Goal: Task Accomplishment & Management: Use online tool/utility

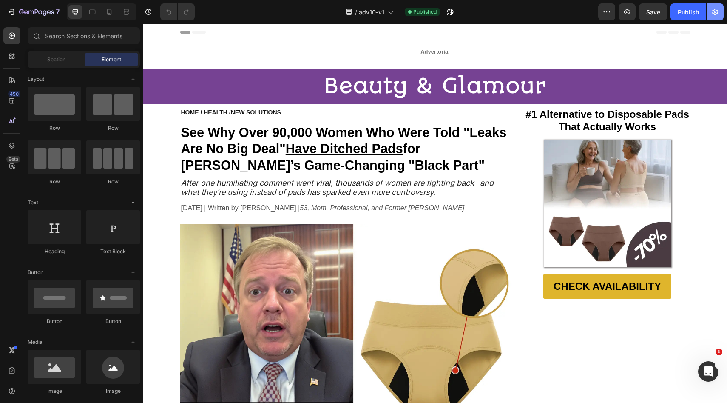
click at [714, 14] on icon "button" at bounding box center [715, 12] width 6 height 6
click at [715, 10] on icon "button" at bounding box center [715, 12] width 9 height 9
click at [716, 13] on icon "button" at bounding box center [715, 12] width 9 height 9
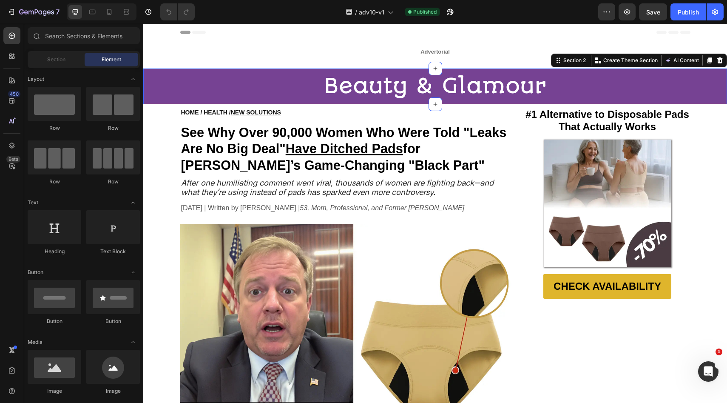
click at [666, 69] on div "Beauty & Glamour Heading Section 2 Create Theme Section AI Content Write with G…" at bounding box center [435, 86] width 584 height 36
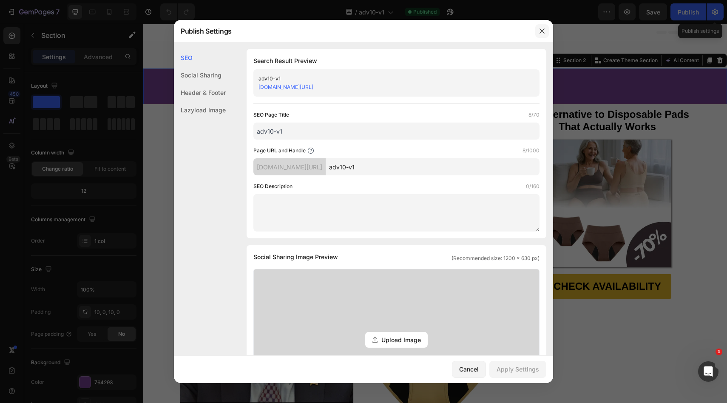
click at [537, 30] on button "button" at bounding box center [542, 31] width 14 height 14
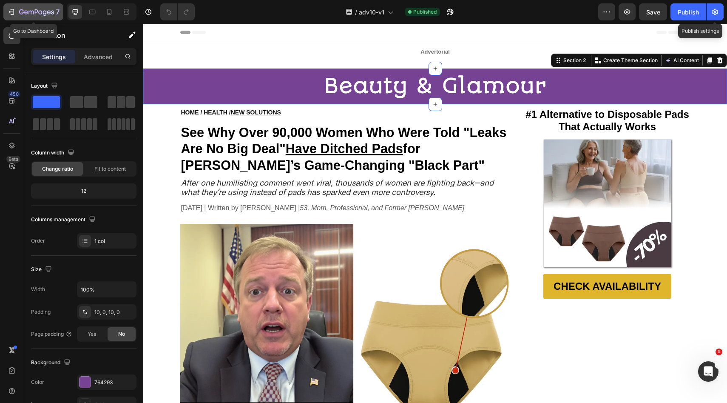
click at [27, 4] on button "7" at bounding box center [33, 11] width 60 height 17
